Goal: Manage account settings

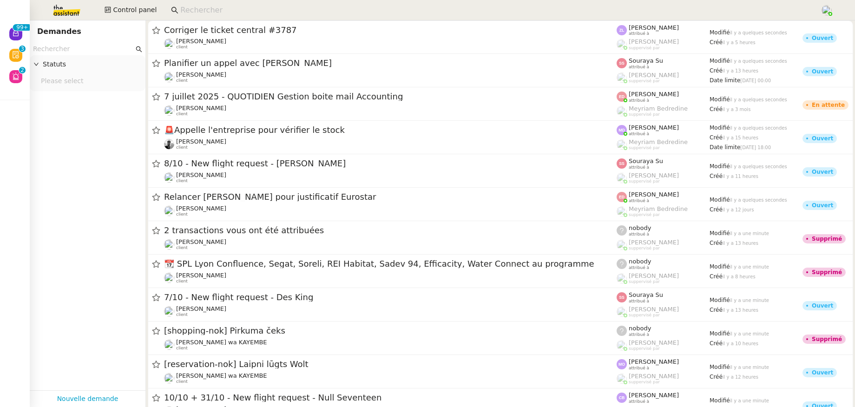
click at [194, 10] on input at bounding box center [495, 10] width 630 height 13
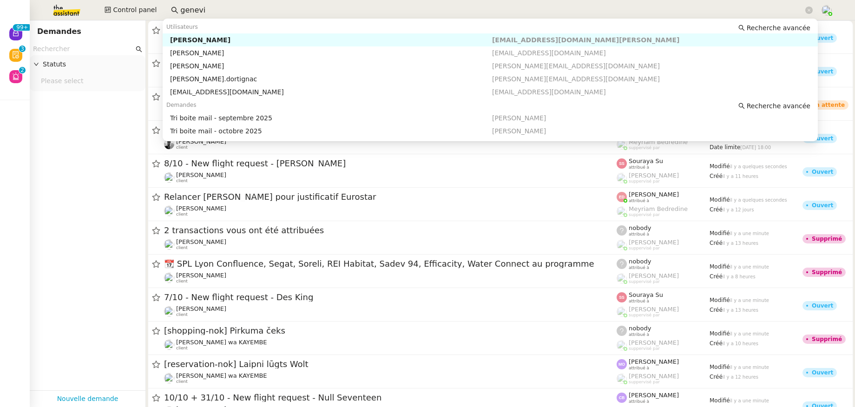
click at [233, 45] on nz-auto-option "[PERSON_NAME] [EMAIL_ADDRESS][DOMAIN_NAME][PERSON_NAME]" at bounding box center [490, 39] width 655 height 13
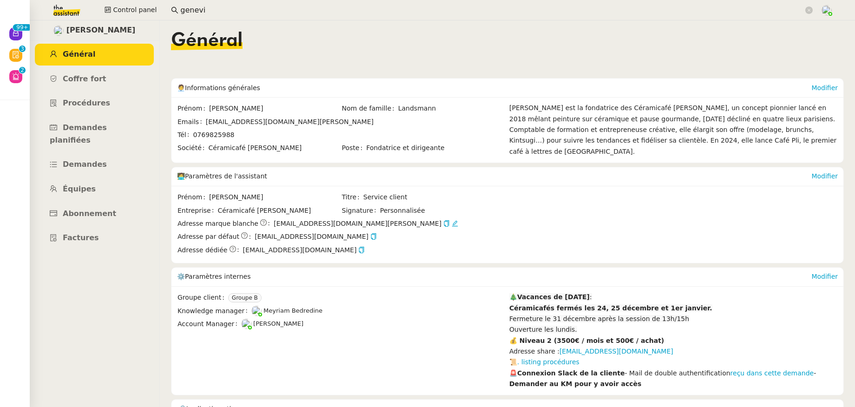
click at [824, 7] on img at bounding box center [826, 10] width 10 height 10
click at [805, 25] on li "Suivi" at bounding box center [801, 26] width 60 height 13
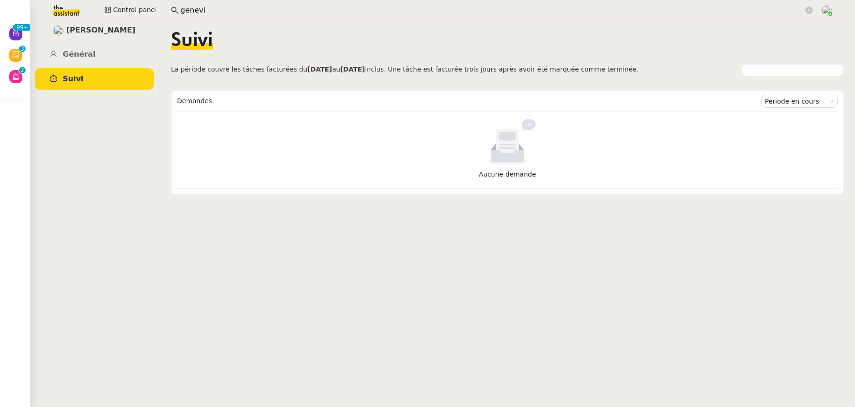
click at [80, 33] on span "[PERSON_NAME]" at bounding box center [100, 30] width 69 height 13
click at [64, 31] on img at bounding box center [58, 31] width 10 height 10
click at [85, 32] on span "[PERSON_NAME]" at bounding box center [100, 30] width 69 height 13
click at [65, 15] on img at bounding box center [59, 10] width 72 height 20
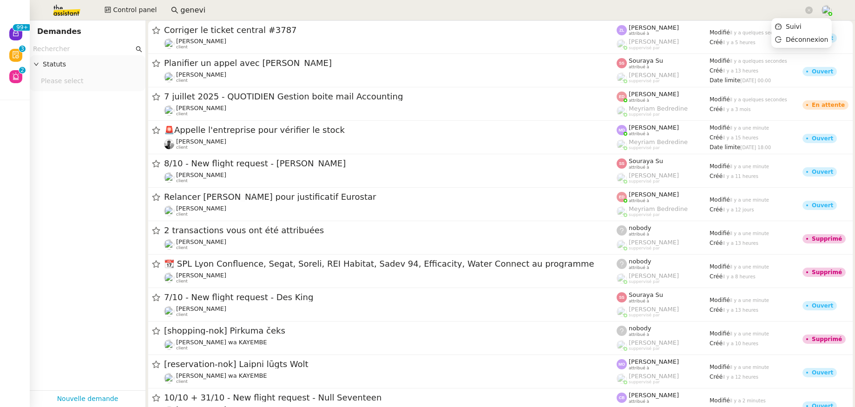
click at [825, 11] on img at bounding box center [826, 10] width 10 height 10
click at [807, 26] on li "Suivi" at bounding box center [801, 26] width 60 height 13
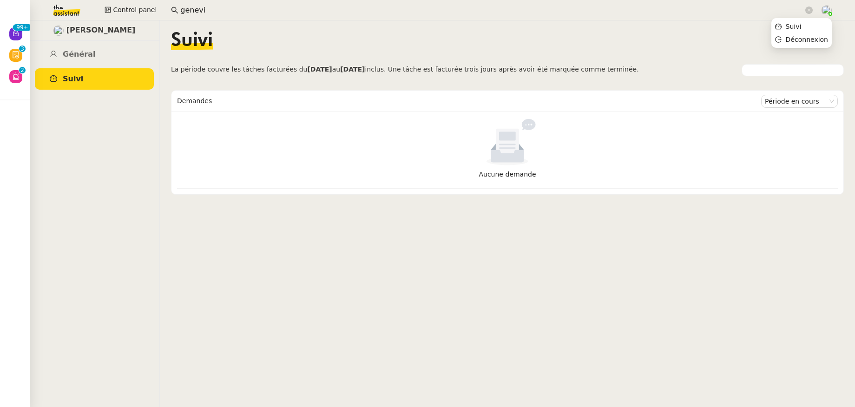
click at [827, 10] on img at bounding box center [826, 10] width 10 height 10
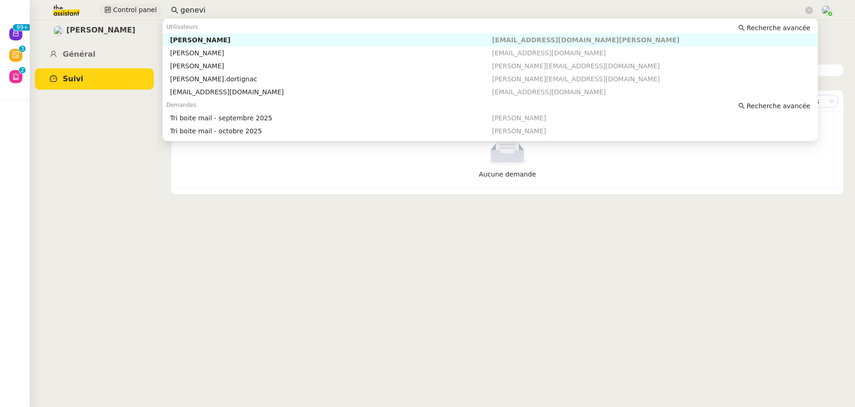
drag, startPoint x: 210, startPoint y: 11, endPoint x: 154, endPoint y: 8, distance: 56.3
click at [154, 8] on div "Control panel genevi" at bounding box center [427, 10] width 808 height 20
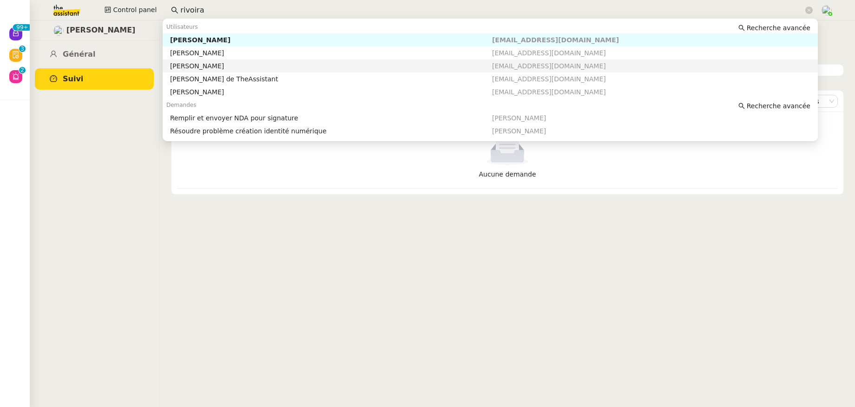
click at [201, 66] on div "[PERSON_NAME]" at bounding box center [331, 66] width 322 height 8
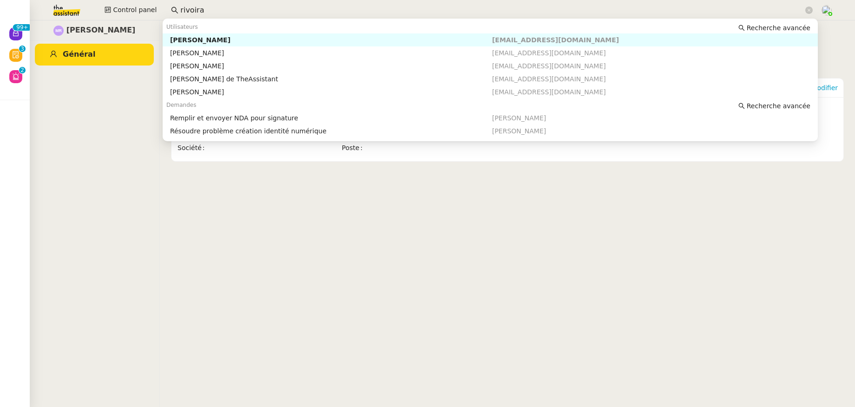
click at [215, 10] on input "rivoira" at bounding box center [491, 10] width 623 height 13
click at [205, 52] on div "[PERSON_NAME]" at bounding box center [331, 53] width 322 height 8
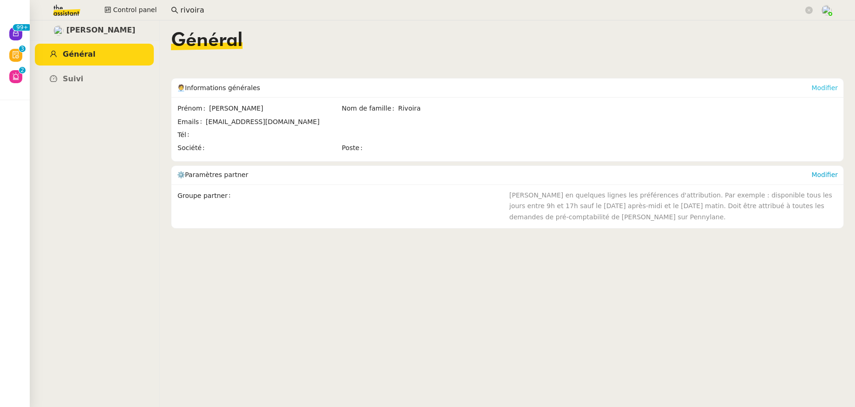
click at [811, 90] on link "Modifier" at bounding box center [824, 87] width 26 height 7
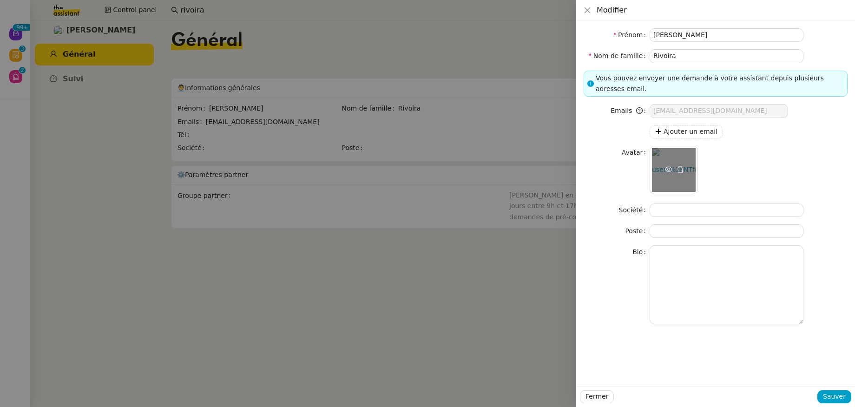
click at [675, 166] on button "button" at bounding box center [679, 169] width 10 height 11
click at [675, 166] on small "Upload" at bounding box center [677, 169] width 18 height 9
click at [832, 397] on span "Sauver" at bounding box center [834, 396] width 23 height 11
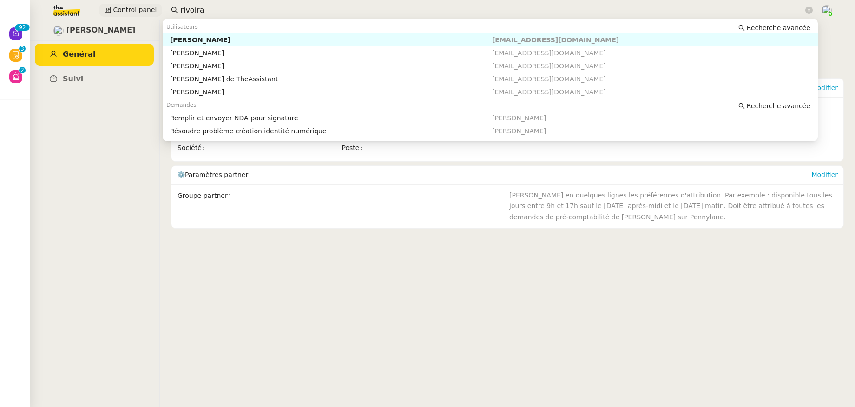
drag, startPoint x: 153, startPoint y: 8, endPoint x: 132, endPoint y: 8, distance: 20.4
click at [132, 8] on div "Control panel rivoira" at bounding box center [427, 10] width 808 height 20
click at [186, 36] on div "[PERSON_NAME]" at bounding box center [331, 40] width 322 height 8
type input "gene"
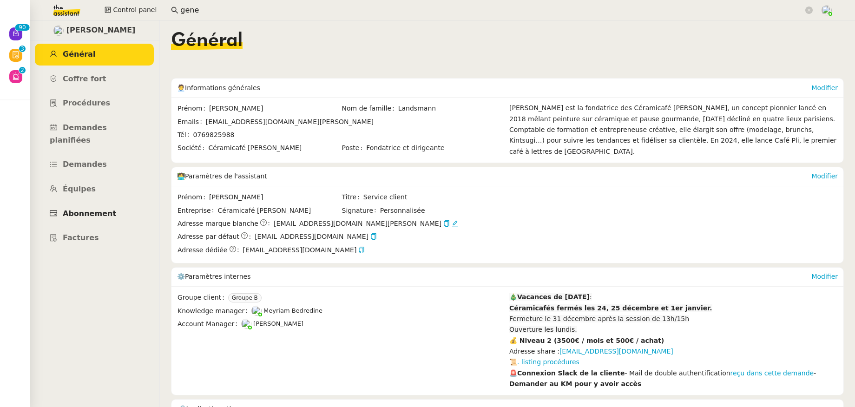
click at [87, 209] on span "Abonnement" at bounding box center [89, 213] width 53 height 9
